Goal: Task Accomplishment & Management: Complete application form

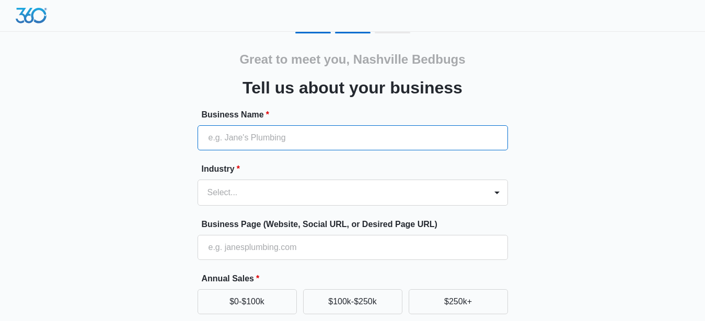
click at [252, 135] on input "Business Name *" at bounding box center [352, 137] width 310 height 25
paste input "Nashville Bed Bugs Treatment"
type input "Nashville Bed Bugs Treatment"
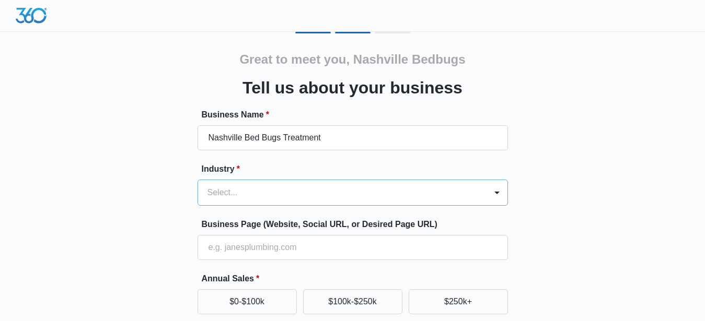
click at [219, 190] on div at bounding box center [339, 192] width 265 height 15
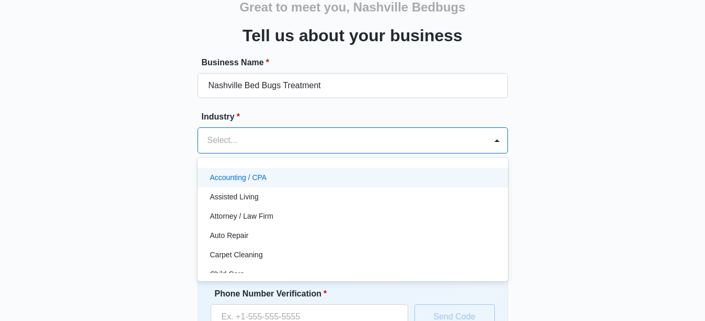
scroll to position [53, 0]
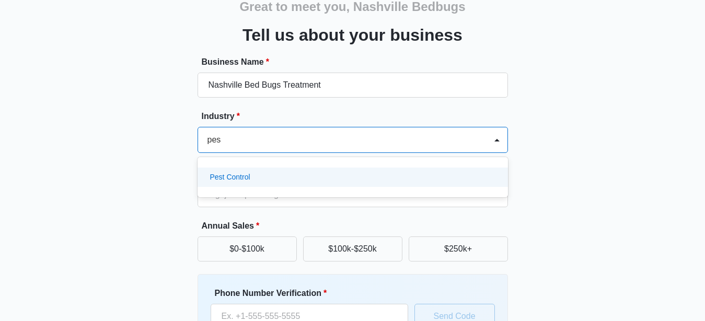
type input "pest"
click at [238, 178] on p "Pest Control" at bounding box center [230, 177] width 40 height 11
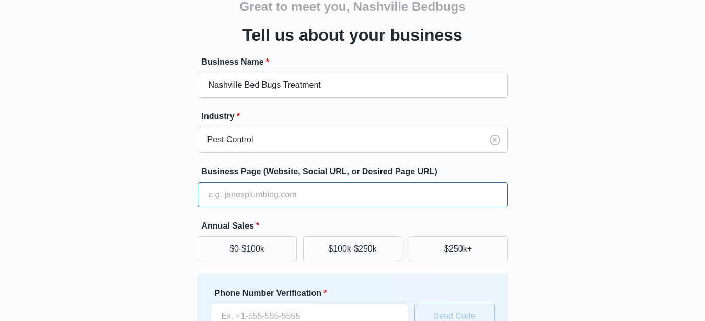
click at [246, 194] on input "Business Page (Website, Social URL, or Desired Page URL)" at bounding box center [352, 194] width 310 height 25
paste input "[URL][DOMAIN_NAME]"
type input "[URL][DOMAIN_NAME]"
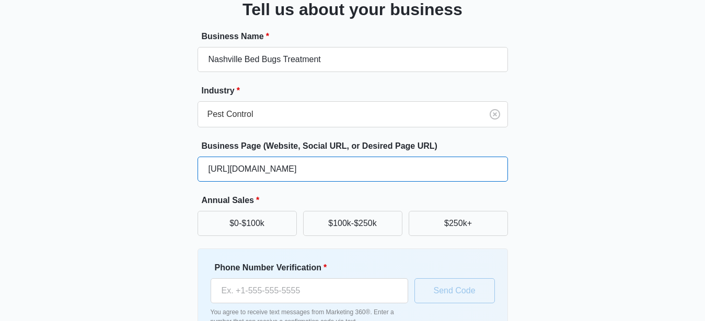
scroll to position [0, 0]
